Goal: Navigation & Orientation: Find specific page/section

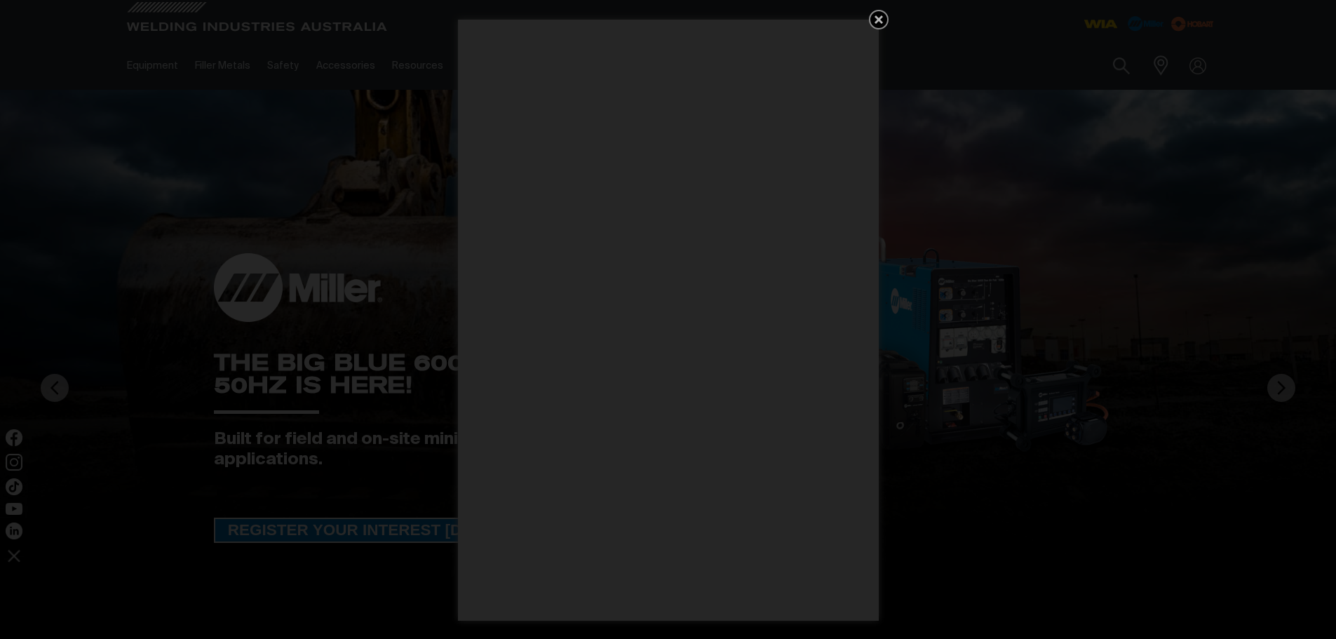
click at [880, 19] on icon "Get 5 WIA Welding Guides Free!" at bounding box center [879, 19] width 8 height 8
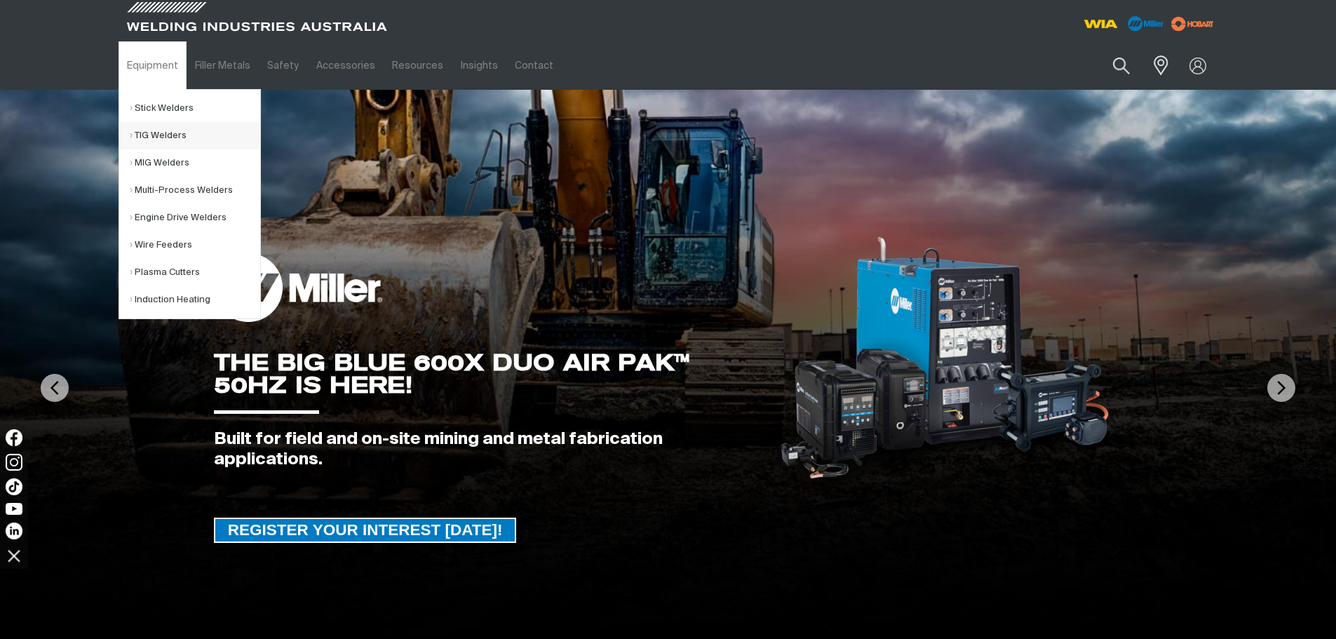
click at [163, 134] on link "TIG Welders" at bounding box center [195, 135] width 130 height 27
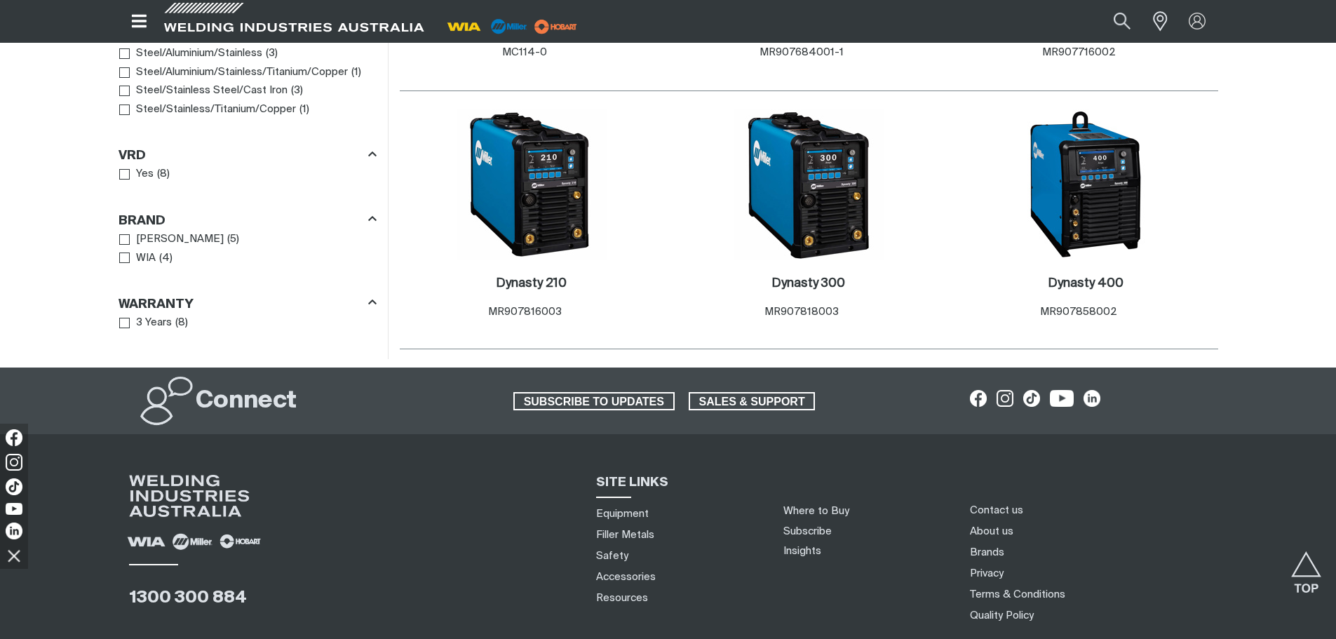
scroll to position [1339, 0]
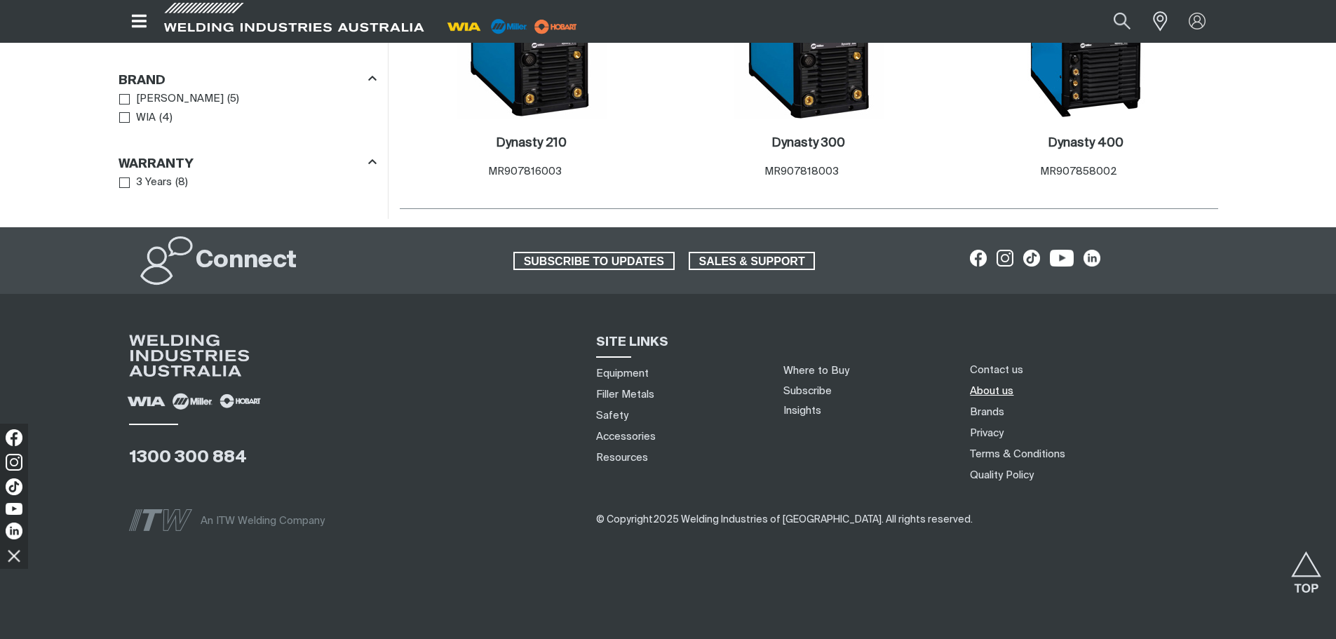
click at [1003, 387] on link "About us" at bounding box center [991, 391] width 43 height 15
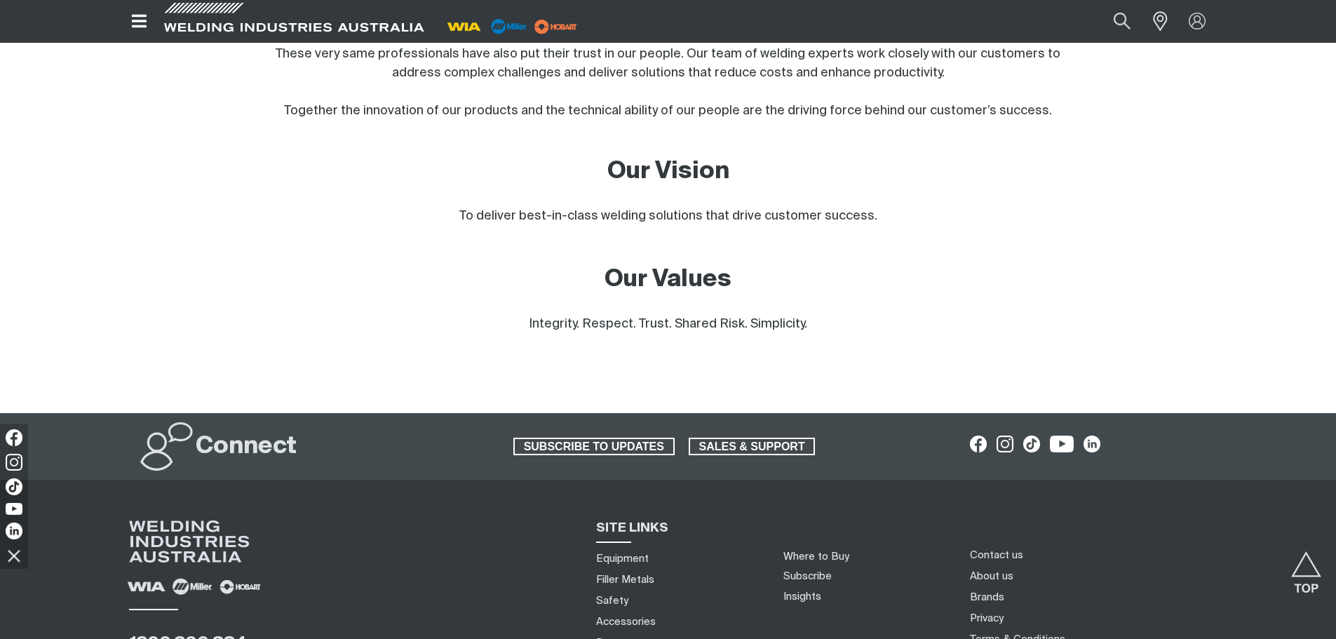
scroll to position [1261, 0]
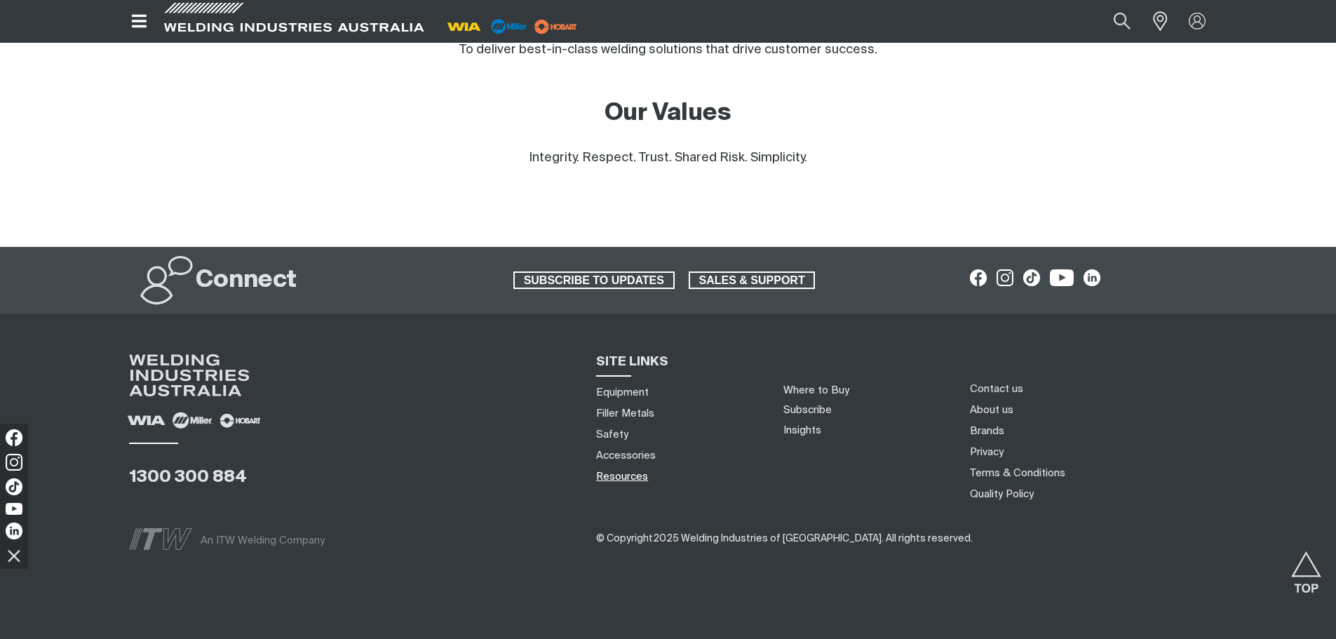
click at [626, 469] on link "Resources" at bounding box center [622, 476] width 52 height 15
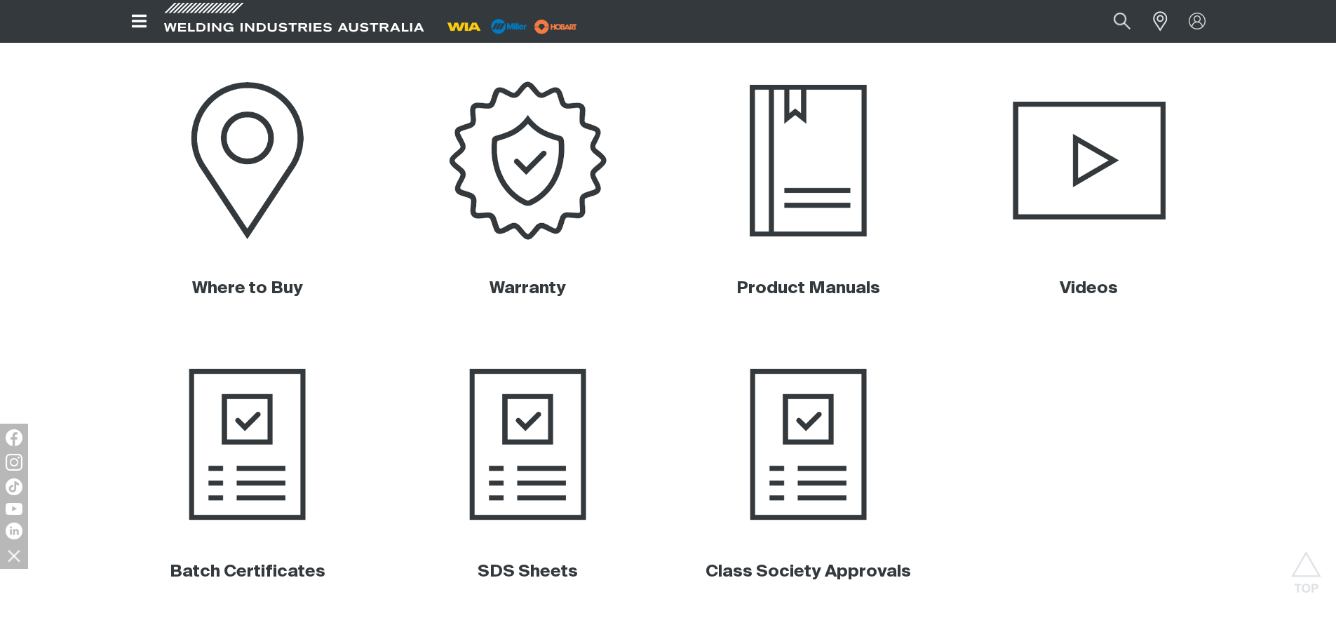
scroll to position [561, 0]
